Goal: Task Accomplishment & Management: Manage account settings

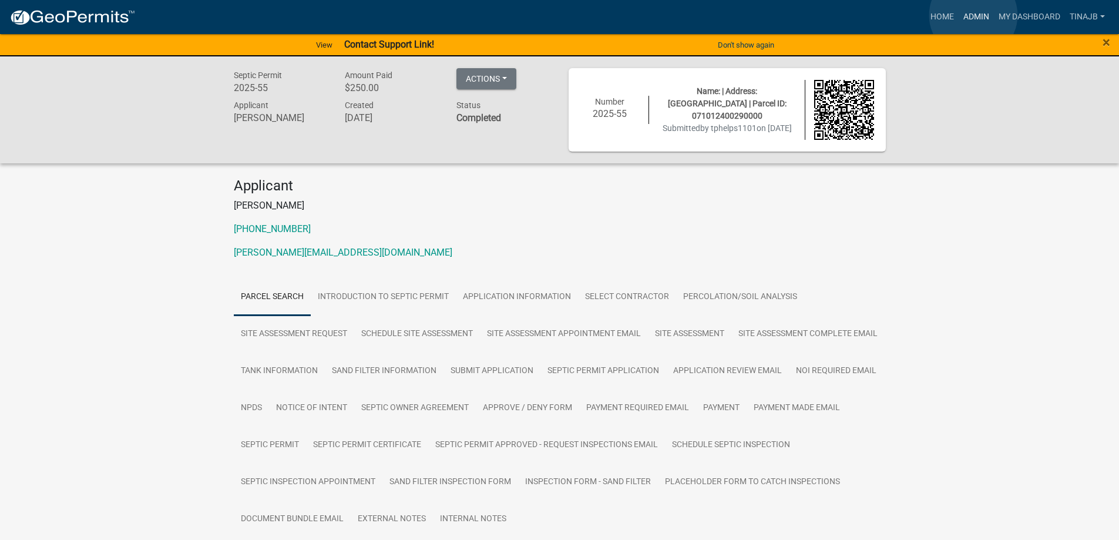
click at [974, 15] on link "Admin" at bounding box center [976, 17] width 35 height 22
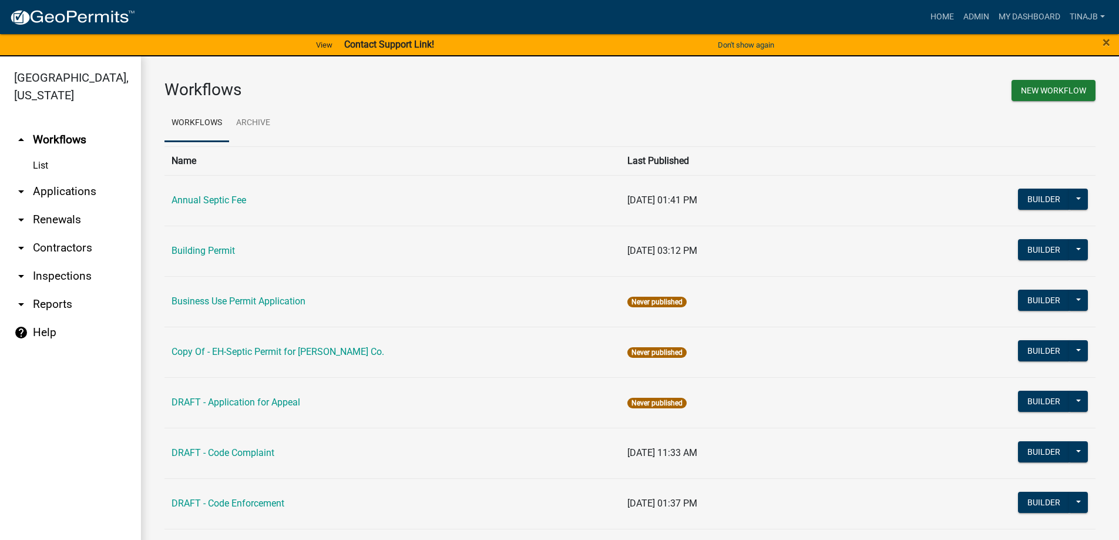
click at [83, 177] on link "arrow_drop_down Applications" at bounding box center [70, 191] width 141 height 28
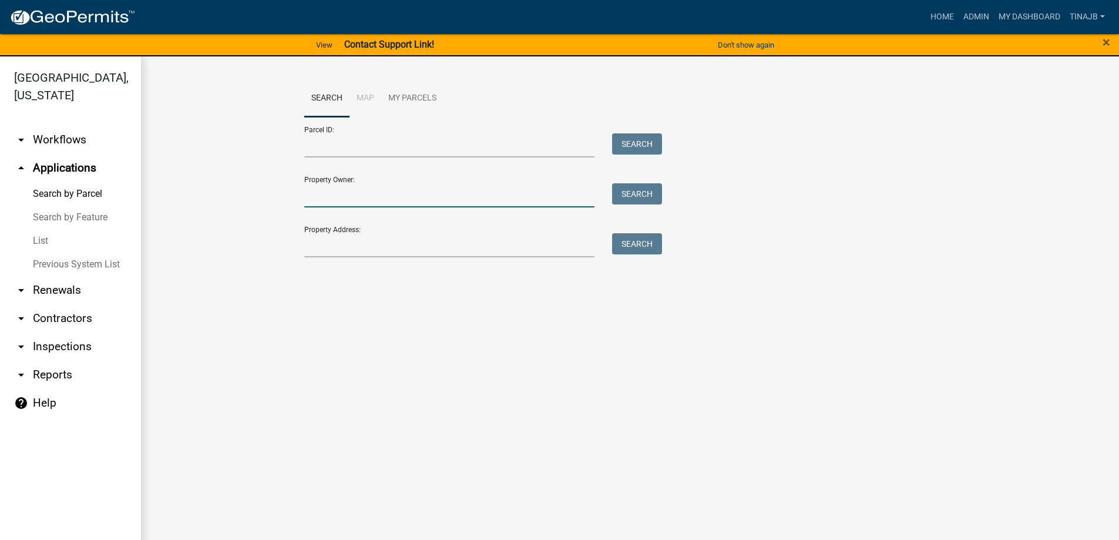
click at [355, 202] on input "Property Owner:" at bounding box center [449, 195] width 291 height 24
type input "[PERSON_NAME]"
click at [627, 190] on button "Search" at bounding box center [637, 193] width 50 height 21
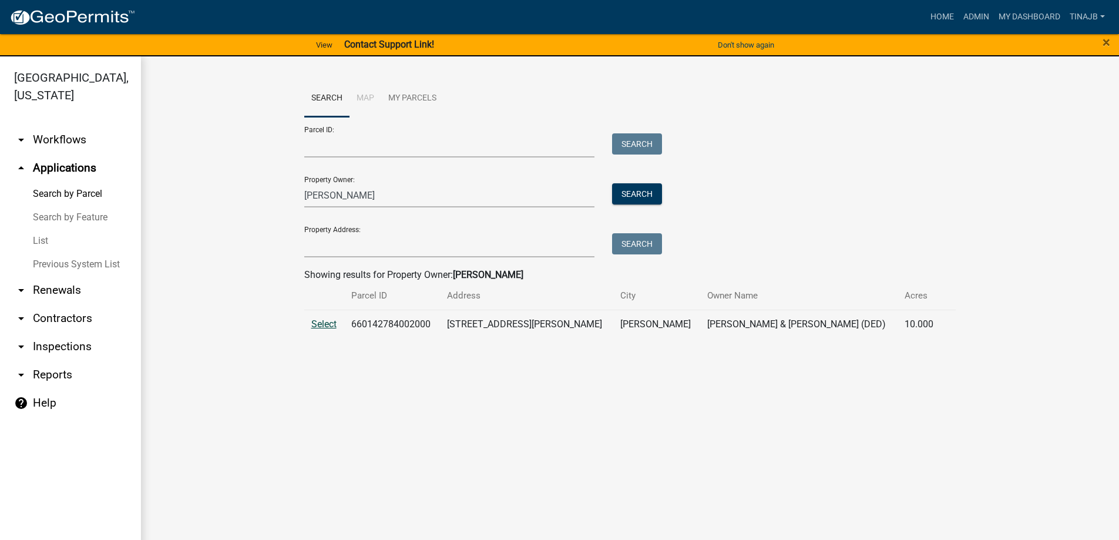
click at [322, 321] on span "Select" at bounding box center [323, 324] width 25 height 11
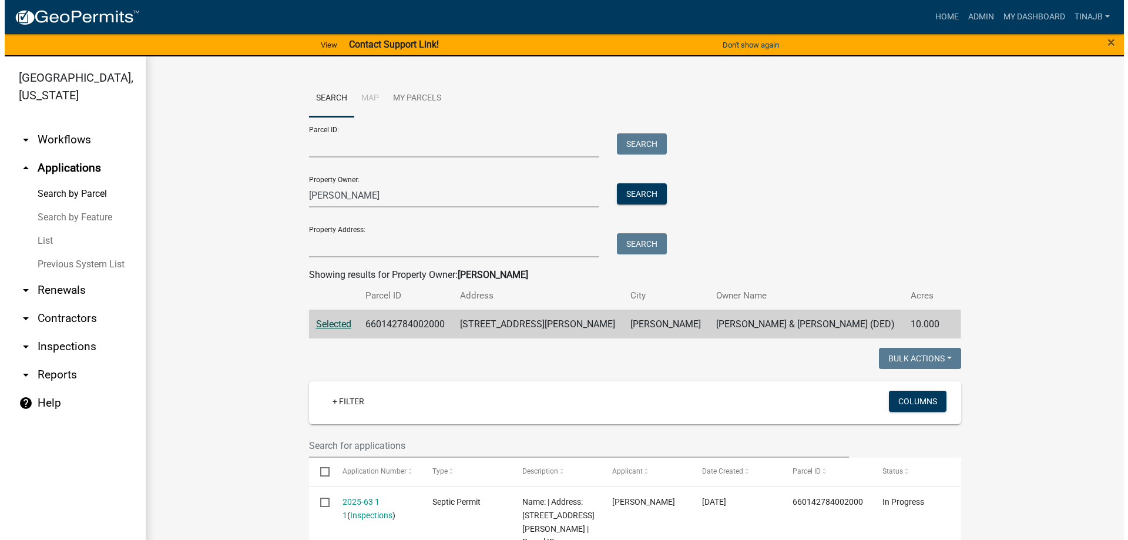
scroll to position [176, 0]
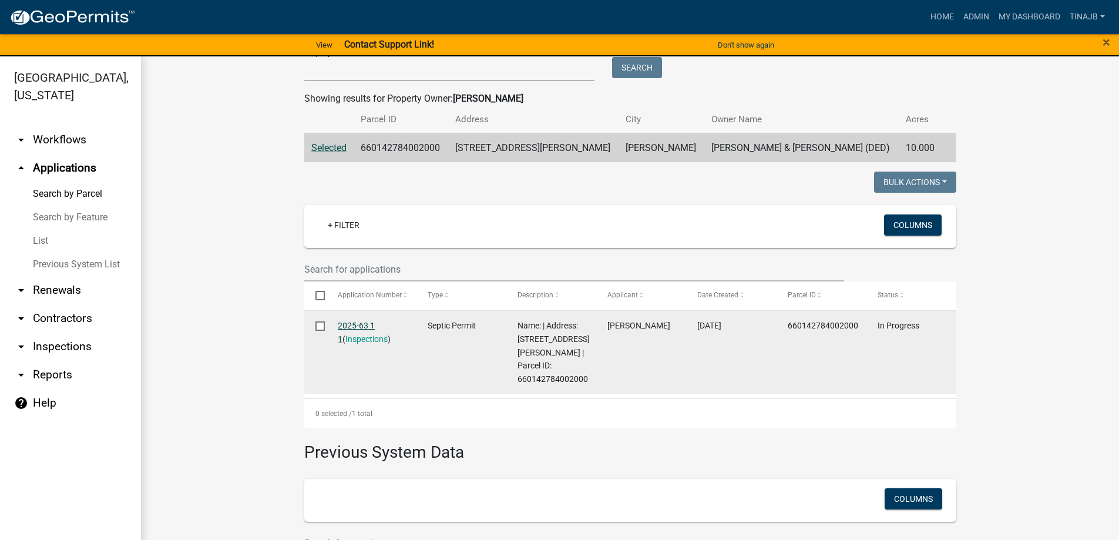
click at [351, 327] on link "2025-63 1 1" at bounding box center [356, 332] width 37 height 23
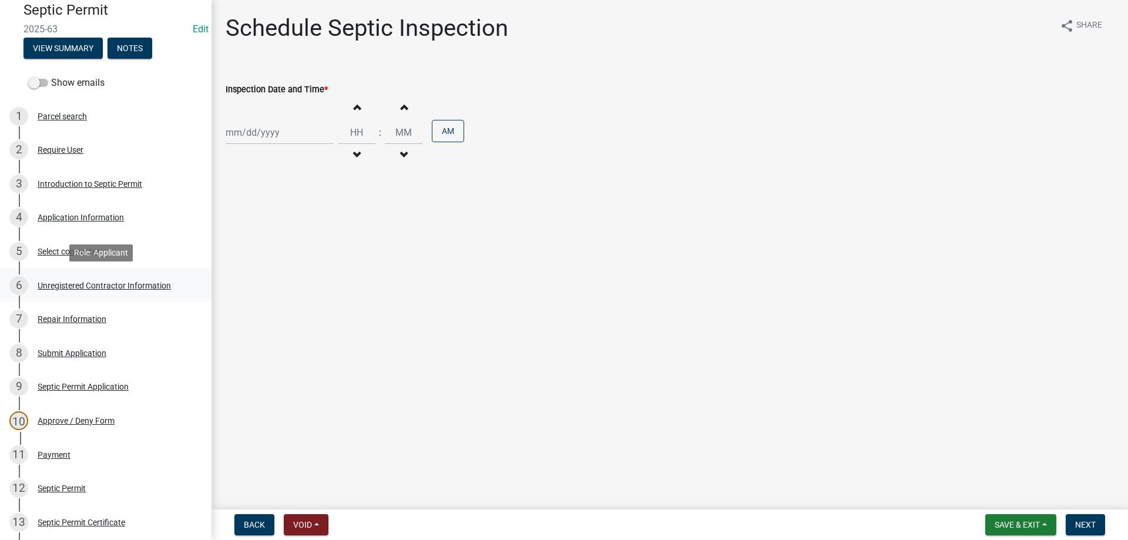
scroll to position [59, 0]
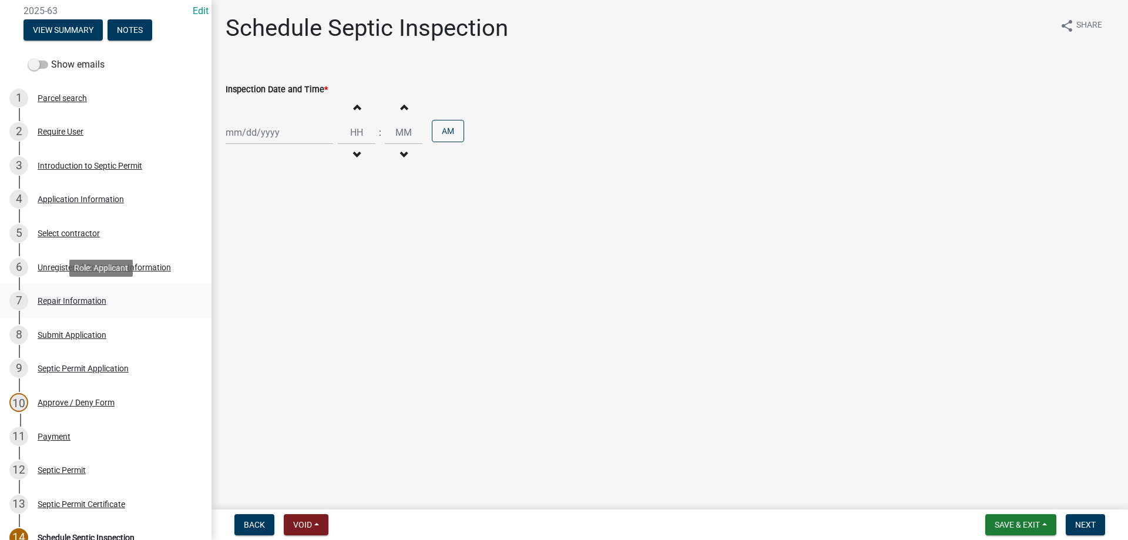
click at [60, 297] on div "Repair Information" at bounding box center [72, 301] width 69 height 8
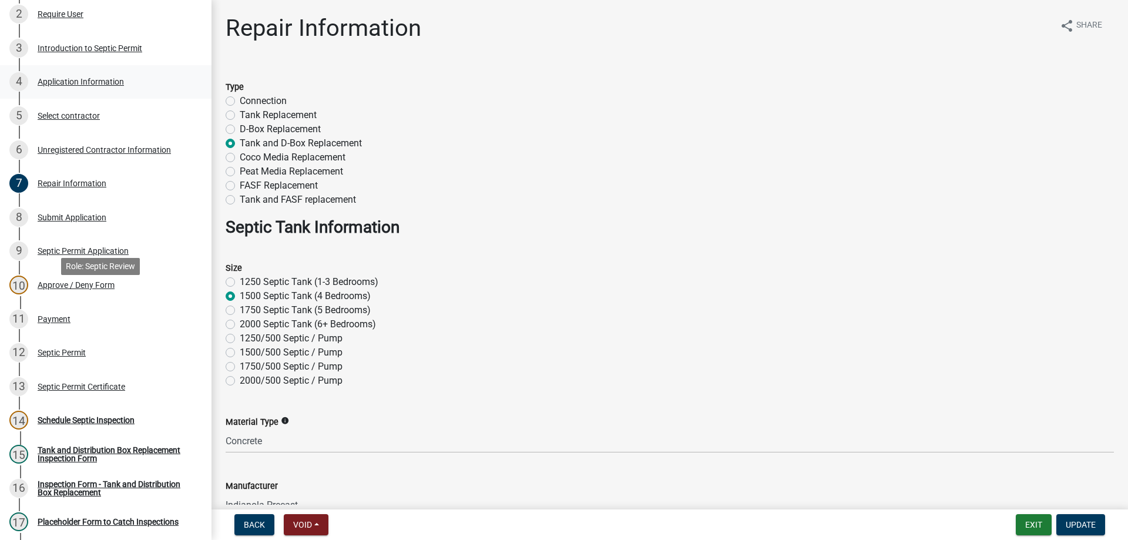
scroll to position [118, 0]
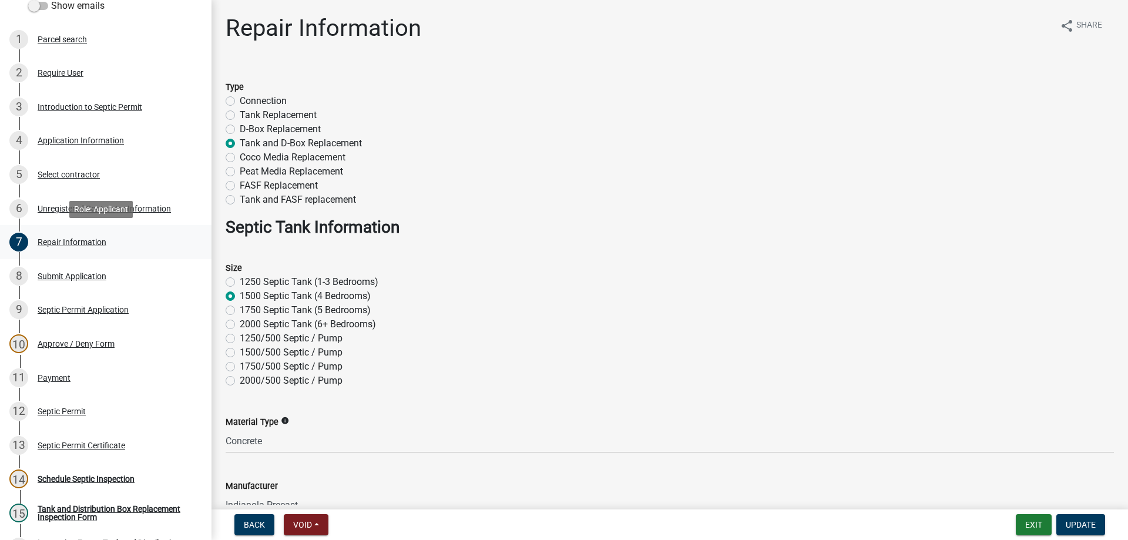
click at [71, 238] on div "Repair Information" at bounding box center [72, 242] width 69 height 8
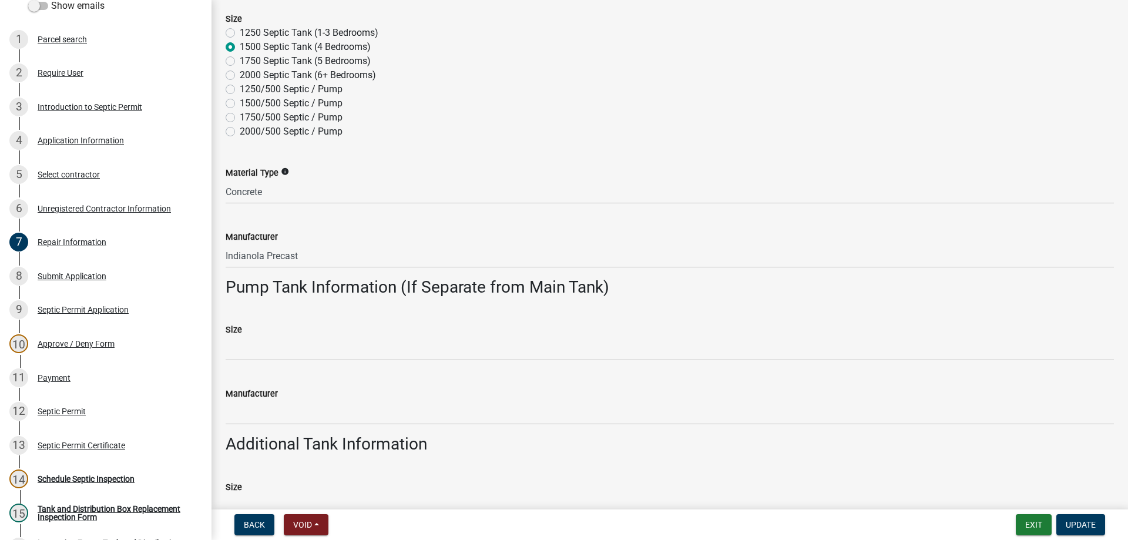
scroll to position [382, 0]
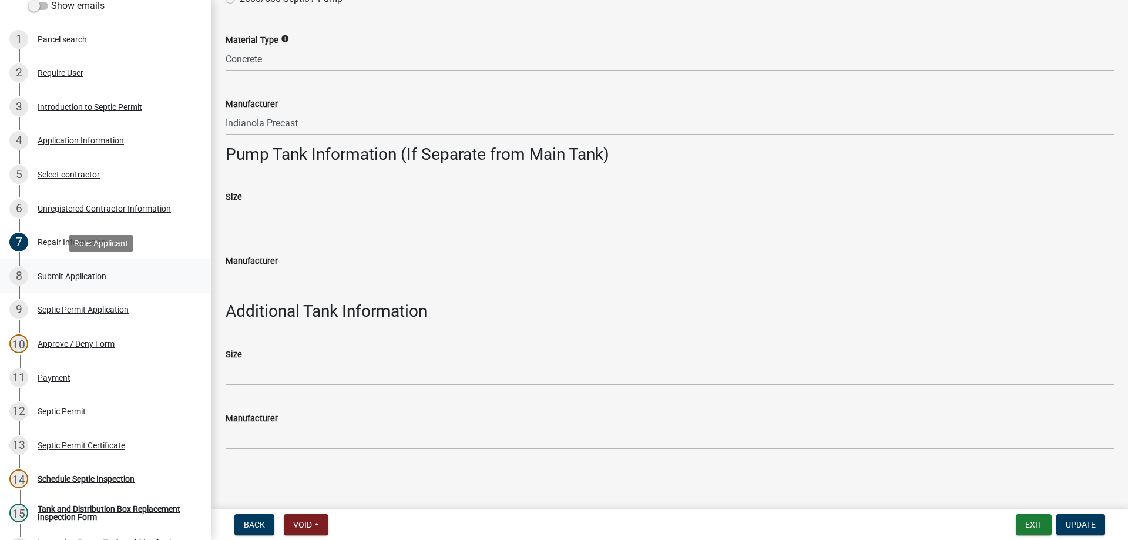
click at [91, 272] on div "Submit Application" at bounding box center [72, 276] width 69 height 8
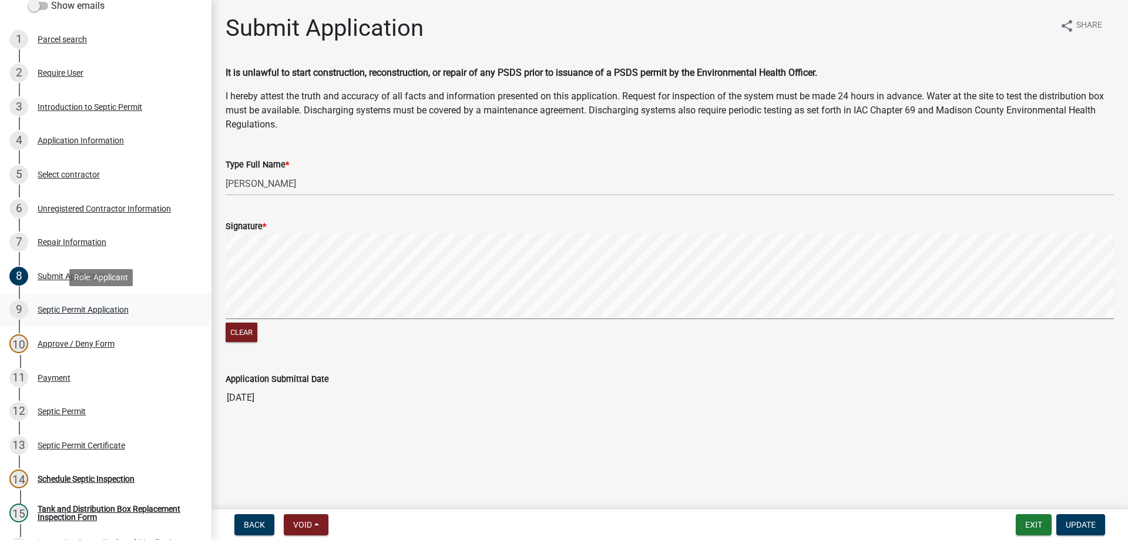
click at [59, 314] on div "Septic Permit Application" at bounding box center [83, 310] width 91 height 8
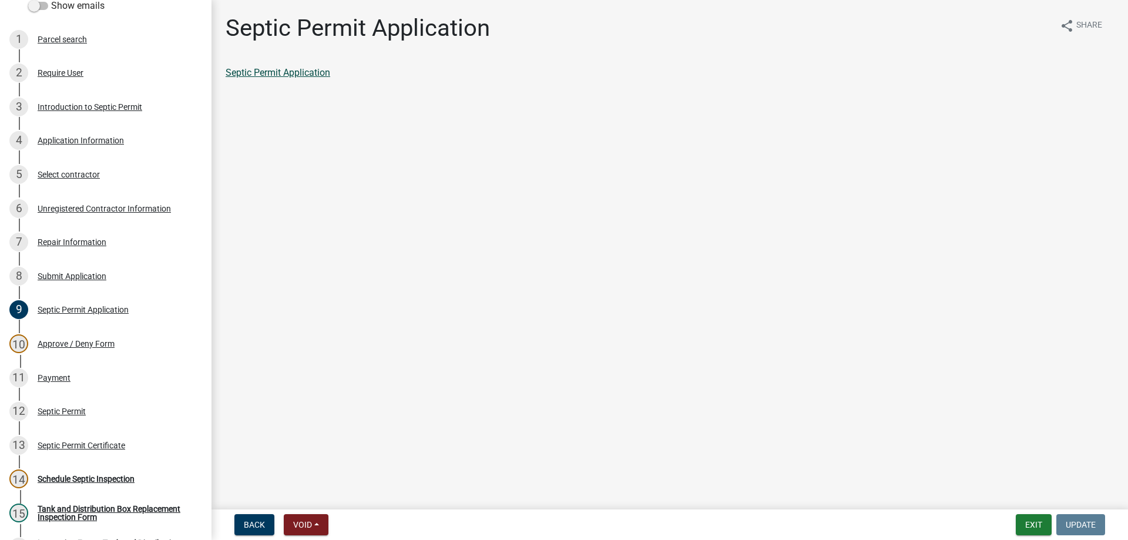
click at [296, 74] on link "Septic Permit Application" at bounding box center [278, 72] width 105 height 11
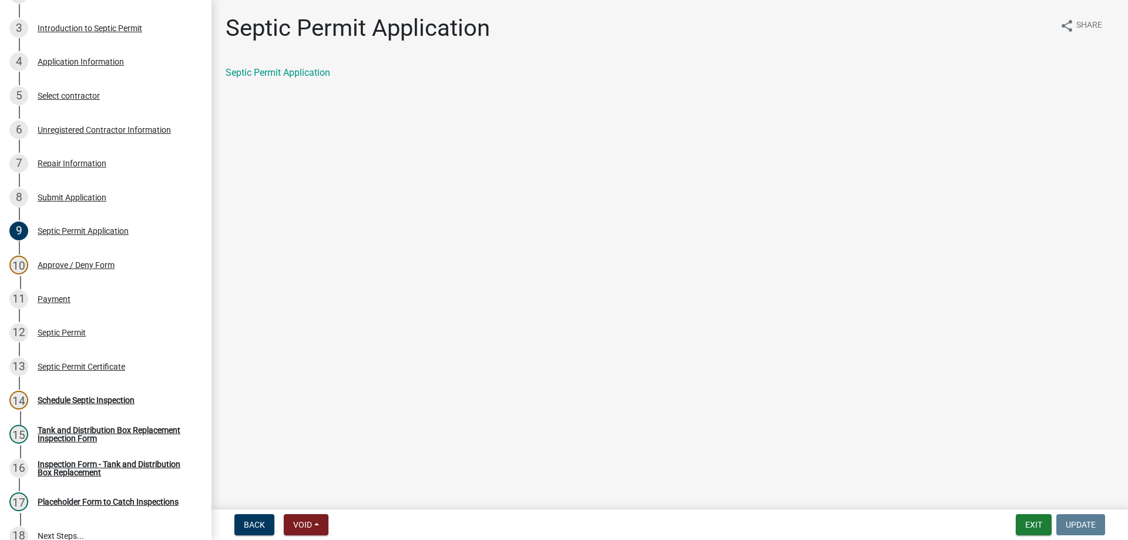
scroll to position [176, 0]
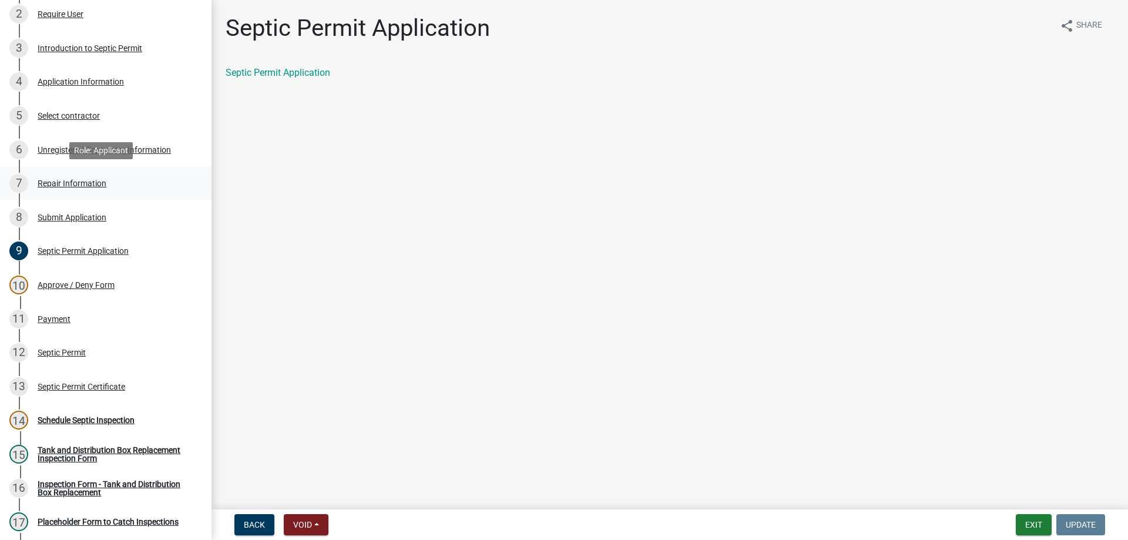
click at [75, 180] on div "Repair Information" at bounding box center [72, 183] width 69 height 8
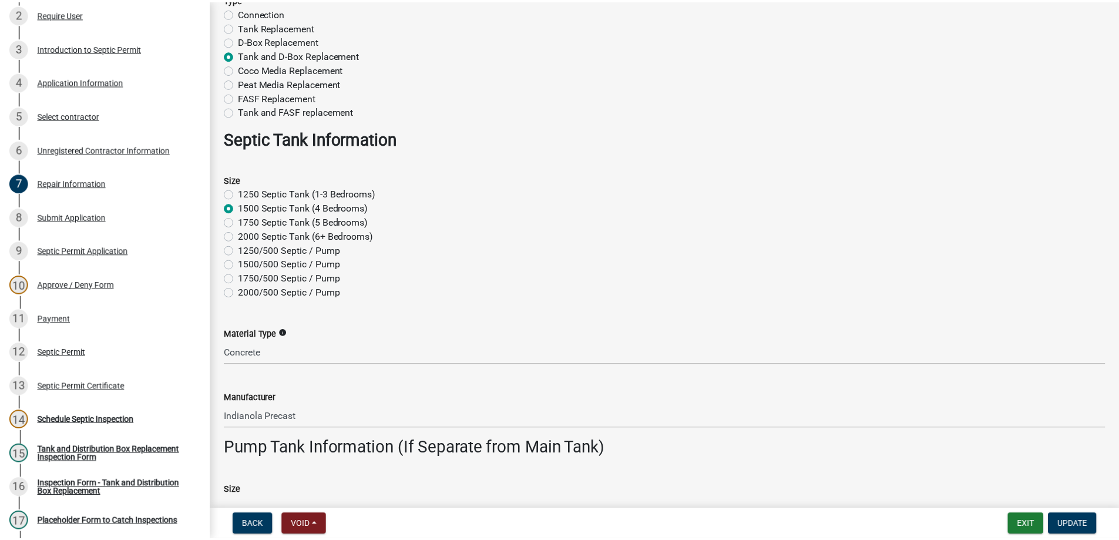
scroll to position [0, 0]
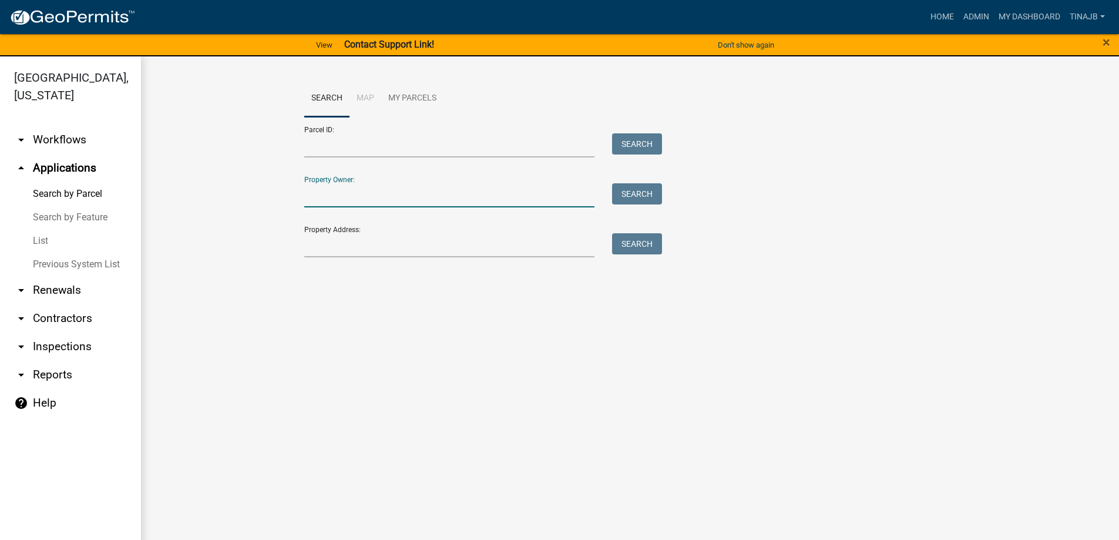
click at [359, 194] on input "Property Owner:" at bounding box center [449, 195] width 291 height 24
click at [358, 243] on input "Property Address:" at bounding box center [449, 245] width 291 height 24
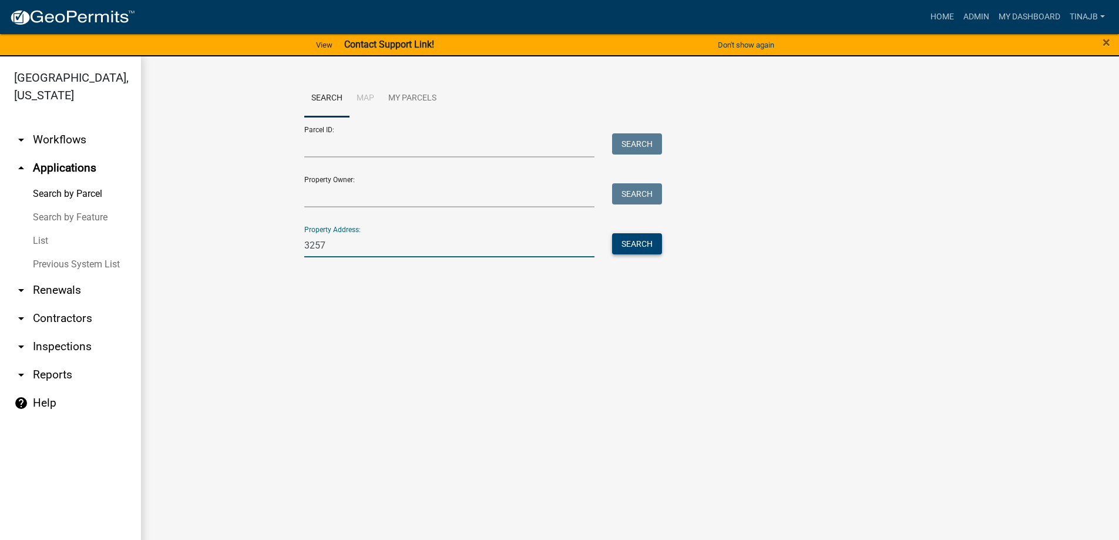
type input "3257"
click at [636, 242] on button "Search" at bounding box center [637, 243] width 50 height 21
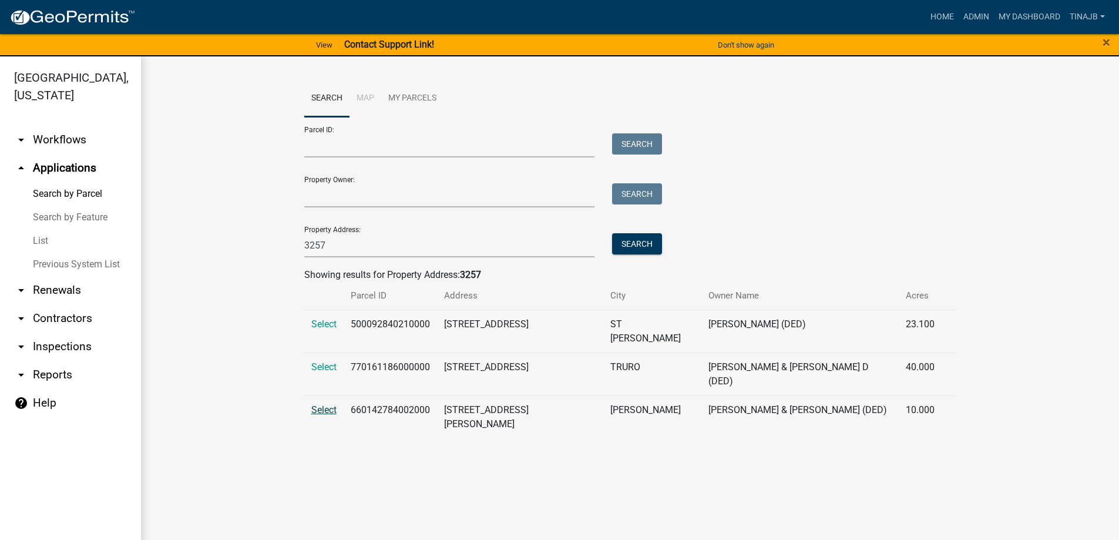
click at [323, 404] on span "Select" at bounding box center [323, 409] width 25 height 11
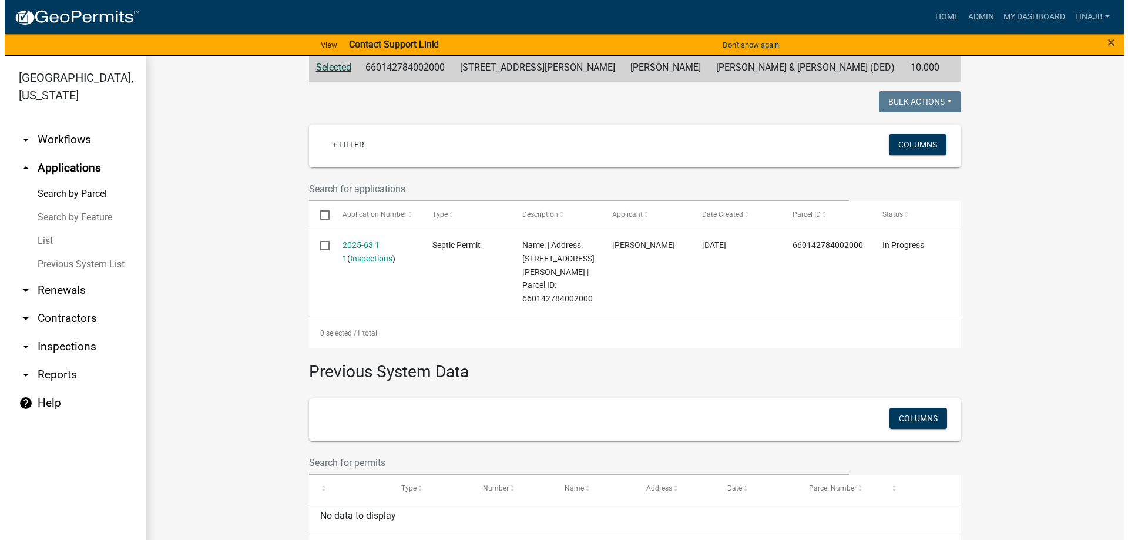
scroll to position [276, 0]
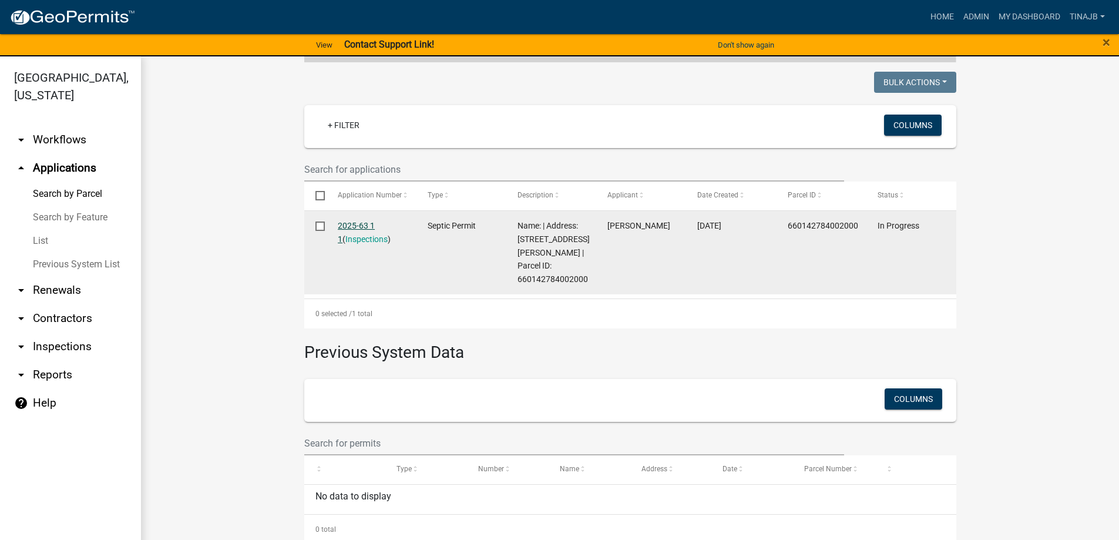
click at [371, 221] on link "2025-63 1 1" at bounding box center [356, 232] width 37 height 23
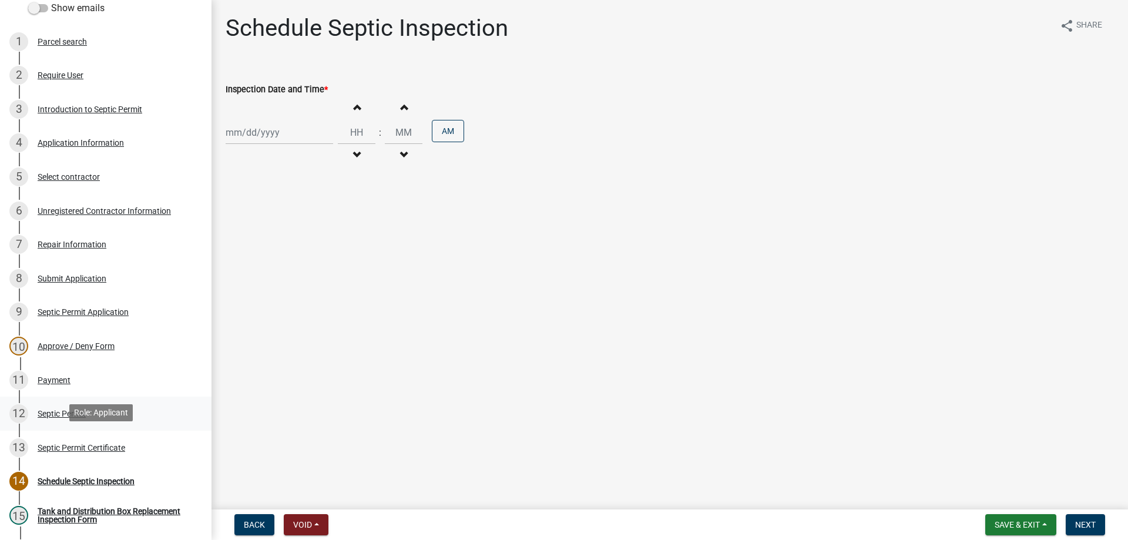
scroll to position [118, 0]
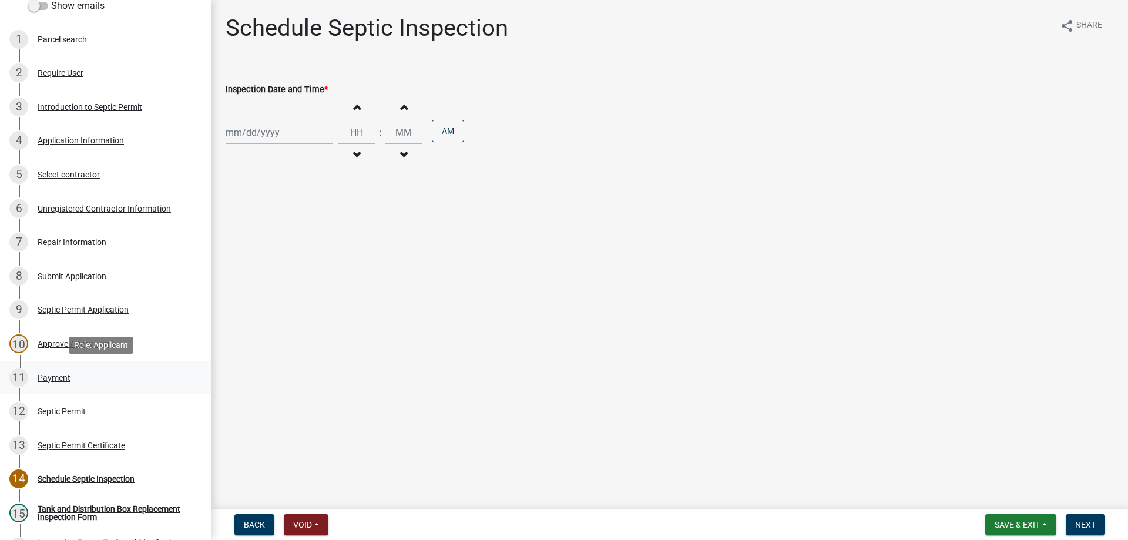
click at [47, 380] on div "Payment" at bounding box center [54, 378] width 33 height 8
